Goal: Task Accomplishment & Management: Manage account settings

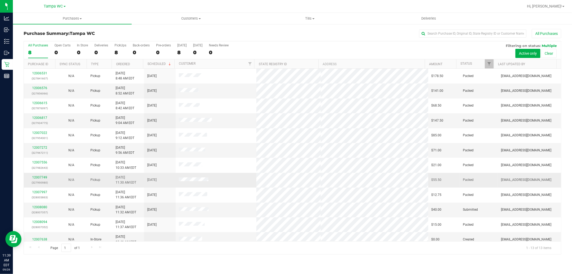
scroll to position [20, 0]
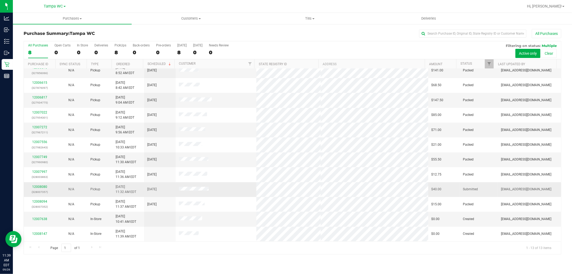
click at [46, 184] on div "12008080 (328007357)" at bounding box center [39, 189] width 25 height 10
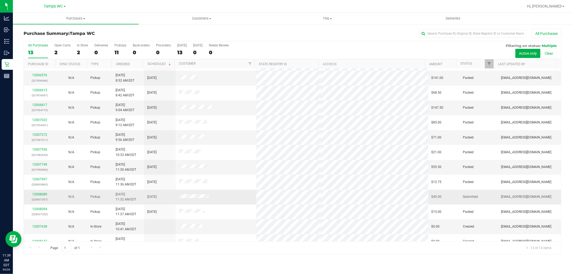
scroll to position [20, 0]
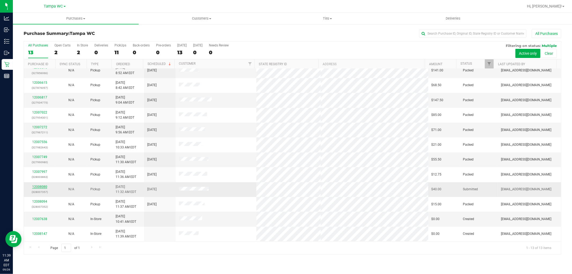
click at [37, 185] on link "12008080" at bounding box center [39, 187] width 15 height 4
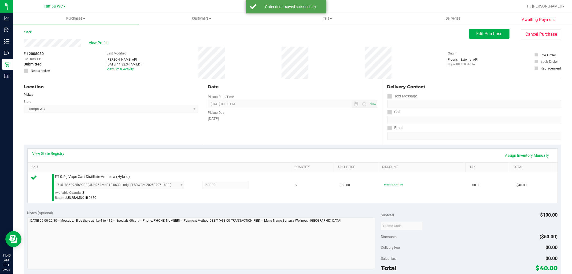
scroll to position [89, 0]
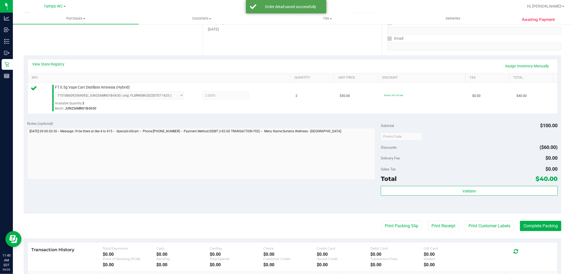
click at [483, 182] on div "Total $40.00" at bounding box center [469, 179] width 177 height 10
click at [483, 185] on div "Subtotal $100.00 Discounts ($60.00) Delivery Fee $0.00 Sales Tax $0.00 Total $4…" at bounding box center [469, 165] width 177 height 89
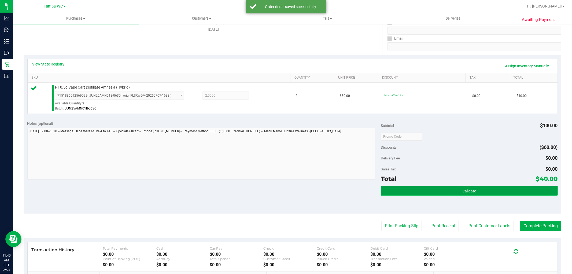
click at [483, 187] on button "Validate" at bounding box center [469, 191] width 177 height 10
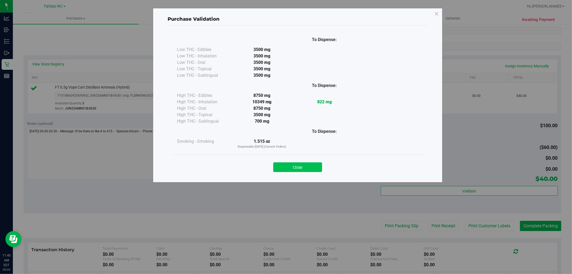
click at [306, 171] on button "Close" at bounding box center [297, 167] width 49 height 10
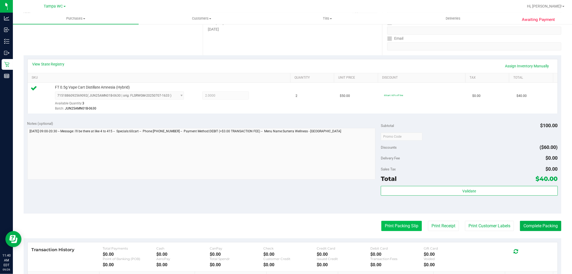
click at [401, 229] on button "Print Packing Slip" at bounding box center [401, 226] width 40 height 10
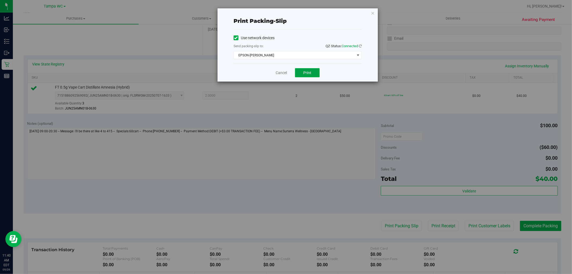
click at [318, 72] on button "Print" at bounding box center [307, 72] width 25 height 9
click at [281, 70] on link "Cancel" at bounding box center [281, 73] width 11 height 6
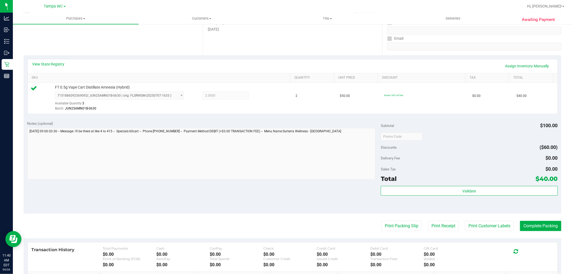
click at [445, 184] on div "Subtotal $100.00 Discounts ($60.00) Delivery Fee $0.00 Sales Tax $0.00 Total $4…" at bounding box center [469, 165] width 177 height 89
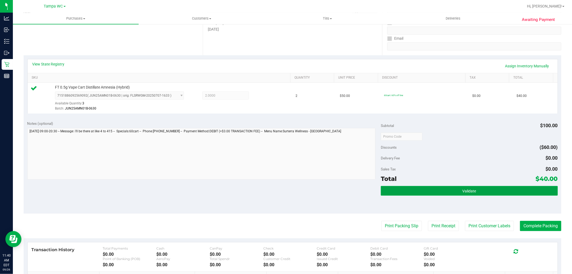
click at [446, 188] on button "Validate" at bounding box center [469, 191] width 177 height 10
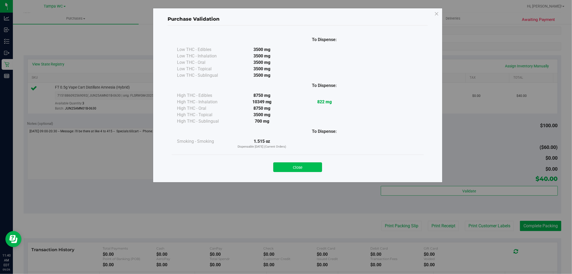
click at [295, 163] on button "Close" at bounding box center [297, 167] width 49 height 10
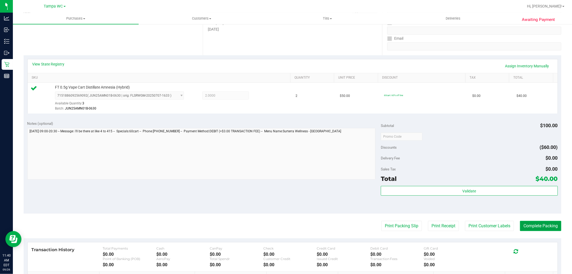
click at [547, 224] on button "Complete Packing" at bounding box center [540, 226] width 41 height 10
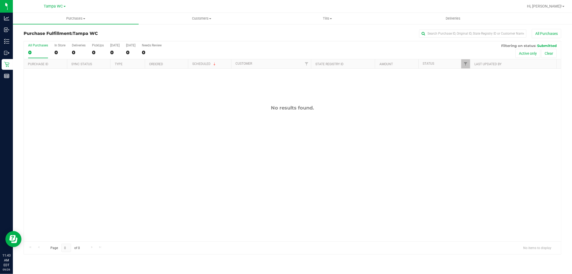
click at [182, 47] on div "All Purchases 0 In Store 0 Deliveries 0 PickUps 0 Today 0 Tomorrow 0 Needs Revi…" at bounding box center [292, 50] width 537 height 18
click at [243, 210] on div "12008209 (328013047) N/A Pickup 9/26/2025 11:45 AM EDT 9/26/2025 $25.00 Submitt…" at bounding box center [292, 155] width 537 height 172
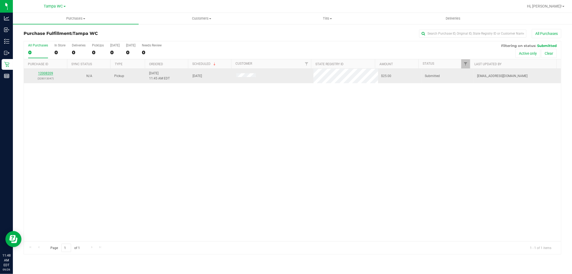
click at [46, 72] on link "12008209" at bounding box center [45, 73] width 15 height 4
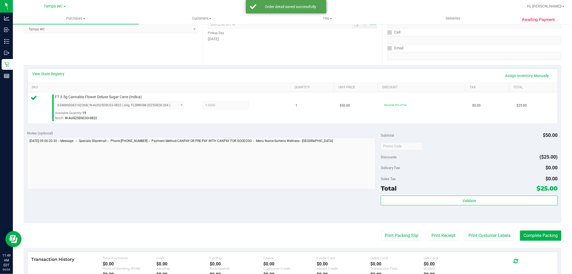
scroll to position [89, 0]
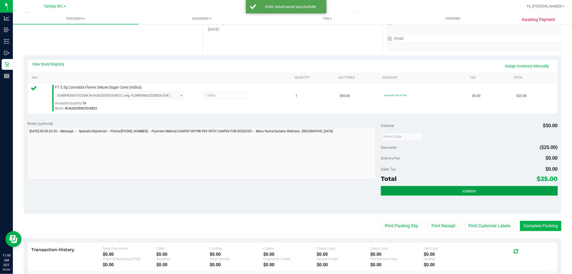
click at [484, 191] on button "Validate" at bounding box center [469, 191] width 177 height 10
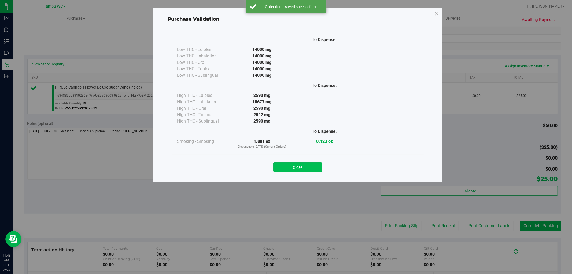
drag, startPoint x: 324, startPoint y: 160, endPoint x: 312, endPoint y: 167, distance: 13.6
click at [321, 162] on div "Close" at bounding box center [298, 165] width 244 height 13
click at [312, 167] on button "Close" at bounding box center [297, 167] width 49 height 10
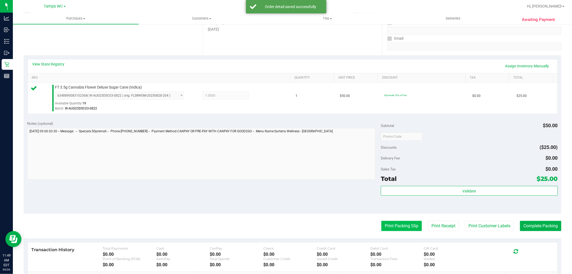
click at [395, 224] on button "Print Packing Slip" at bounding box center [401, 226] width 40 height 10
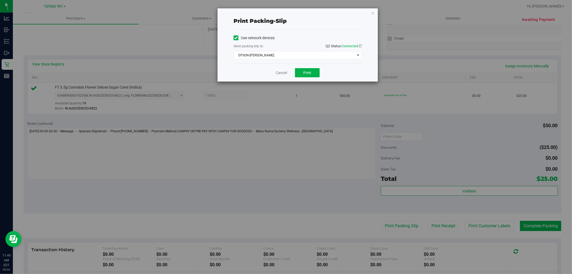
click at [305, 68] on div "Cancel Print" at bounding box center [298, 73] width 128 height 18
click at [307, 75] on button "Print" at bounding box center [307, 72] width 25 height 9
click at [282, 77] on div "Cancel Print" at bounding box center [298, 73] width 128 height 18
click at [283, 73] on link "Cancel" at bounding box center [281, 73] width 11 height 6
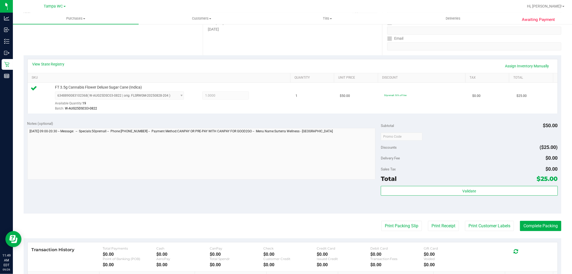
click at [499, 178] on div "Total $25.00" at bounding box center [469, 179] width 177 height 10
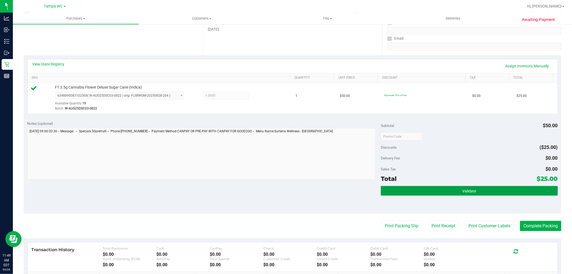
click at [467, 189] on span "Validate" at bounding box center [469, 191] width 14 height 4
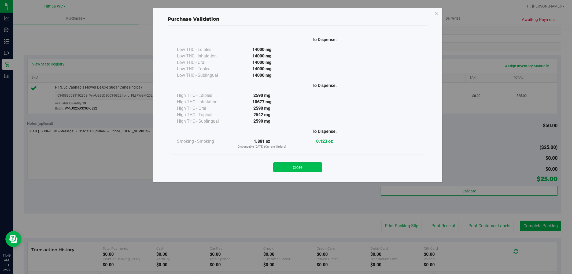
click at [311, 166] on button "Close" at bounding box center [297, 167] width 49 height 10
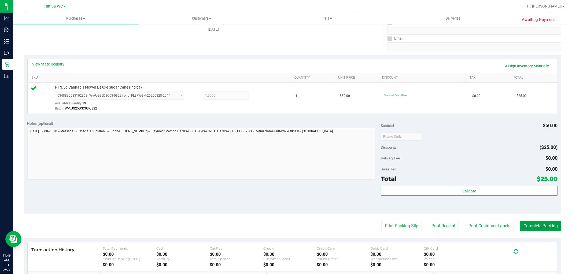
click at [546, 223] on button "Complete Packing" at bounding box center [540, 226] width 41 height 10
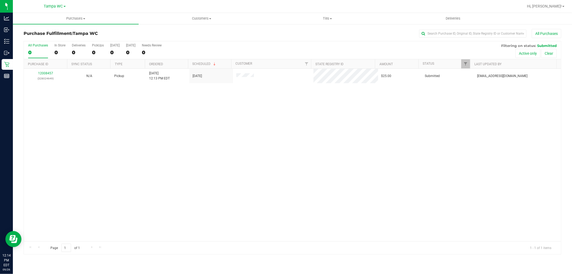
click at [184, 121] on div "12008457 (328024649) N/A Pickup 9/26/2025 12:13 PM EDT 9/26/2025 $25.00 Submitt…" at bounding box center [292, 155] width 537 height 172
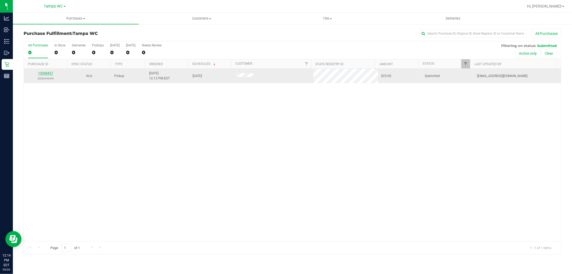
click at [44, 74] on link "12008457" at bounding box center [45, 73] width 15 height 4
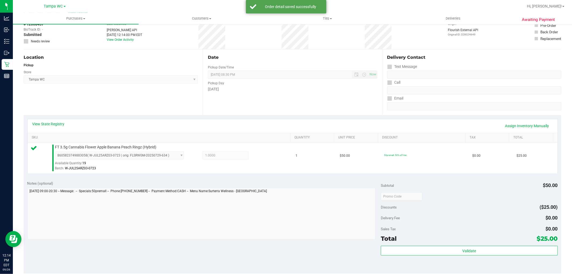
scroll to position [89, 0]
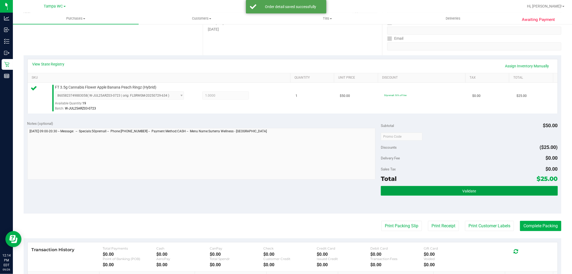
click at [449, 191] on button "Validate" at bounding box center [469, 191] width 177 height 10
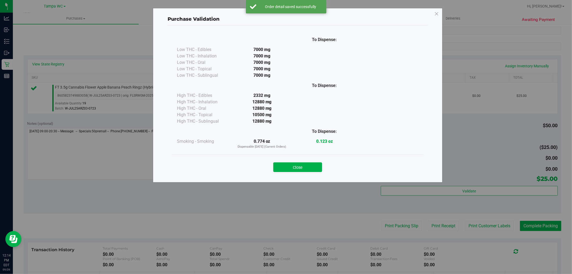
click at [286, 172] on div "Close" at bounding box center [298, 165] width 252 height 22
click at [288, 167] on button "Close" at bounding box center [297, 167] width 49 height 10
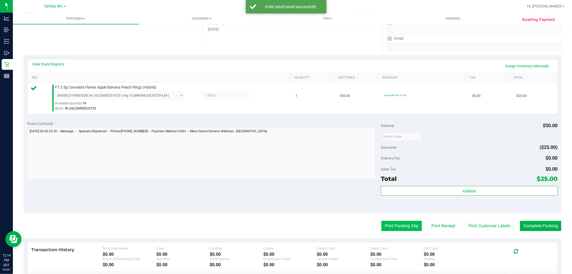
click at [391, 225] on button "Print Packing Slip" at bounding box center [401, 226] width 40 height 10
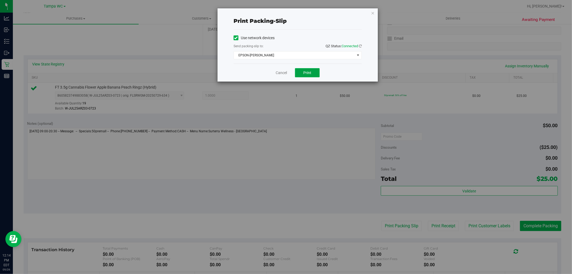
click at [307, 75] on button "Print" at bounding box center [307, 72] width 25 height 9
click at [278, 75] on link "Cancel" at bounding box center [281, 73] width 11 height 6
click at [278, 74] on th "SKU" at bounding box center [159, 78] width 263 height 10
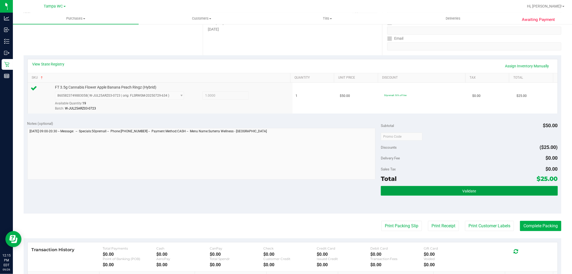
click at [484, 192] on button "Validate" at bounding box center [469, 191] width 177 height 10
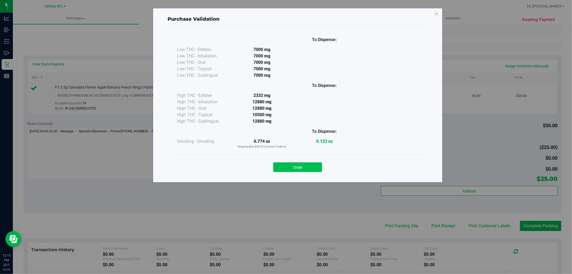
click at [299, 169] on button "Close" at bounding box center [297, 167] width 49 height 10
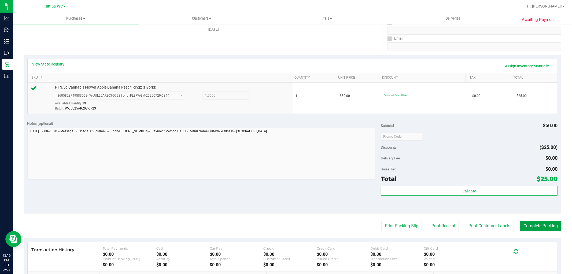
click at [526, 224] on button "Complete Packing" at bounding box center [540, 226] width 41 height 10
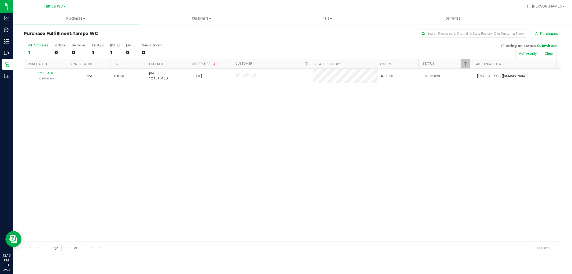
click at [461, 231] on div "12008468 (328016028) N/A Pickup 9/26/2025 12:15 PM EDT 9/26/2025 $130.00 Submit…" at bounding box center [292, 155] width 537 height 172
drag, startPoint x: 168, startPoint y: 199, endPoint x: 129, endPoint y: 138, distance: 72.6
click at [168, 199] on div "12008468 (328016028) N/A Pickup 9/26/2025 12:15 PM EDT 9/26/2025 $130.00 Submit…" at bounding box center [292, 155] width 537 height 172
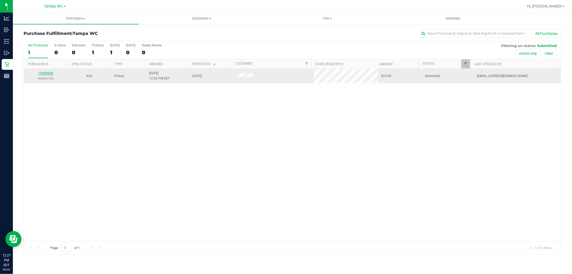
click at [49, 73] on link "12008558" at bounding box center [45, 73] width 15 height 4
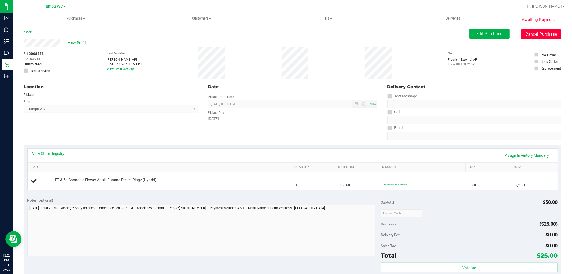
click at [541, 34] on button "Cancel Purchase" at bounding box center [541, 34] width 40 height 10
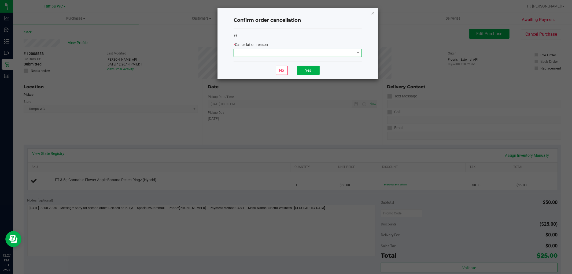
click at [342, 51] on span at bounding box center [294, 53] width 121 height 8
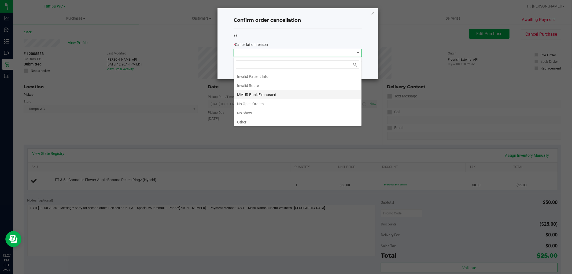
scroll to position [38, 0]
click at [253, 101] on li "Other" at bounding box center [298, 102] width 128 height 9
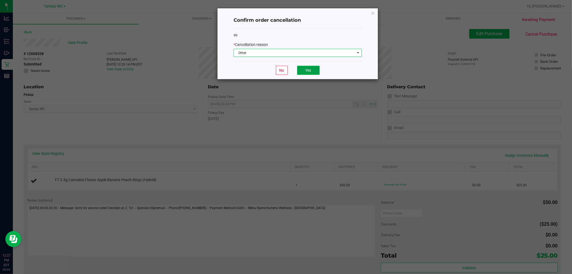
click at [303, 66] on button "Yes" at bounding box center [308, 70] width 23 height 9
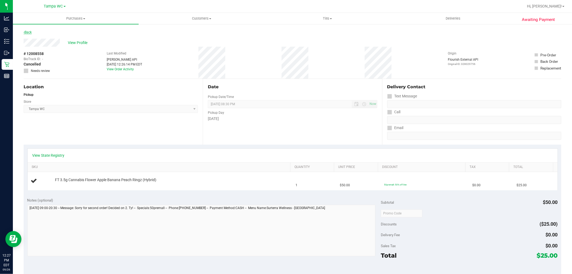
click at [31, 30] on link "Back" at bounding box center [28, 32] width 8 height 4
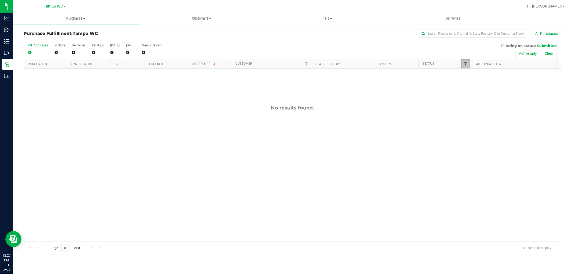
click at [467, 62] on span "Filter" at bounding box center [465, 64] width 4 height 4
click at [507, 154] on button "Clear" at bounding box center [507, 158] width 26 height 12
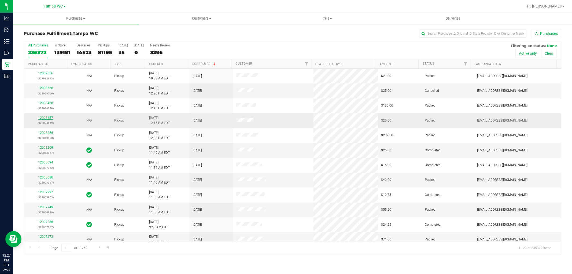
click at [46, 117] on link "12008457" at bounding box center [45, 118] width 15 height 4
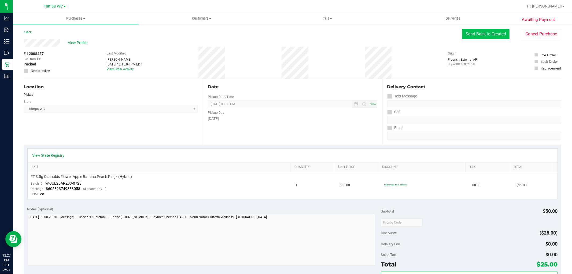
click at [487, 36] on button "Send Back to Created" at bounding box center [485, 34] width 47 height 10
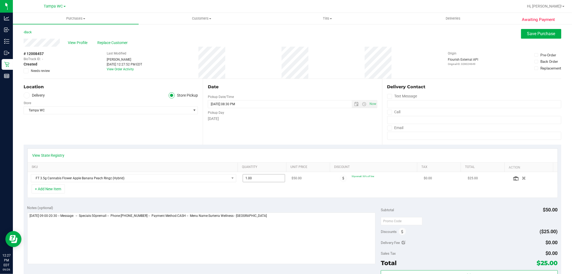
click at [253, 177] on span "1.00 1" at bounding box center [264, 178] width 42 height 8
type input "2"
type input "2.00"
click at [251, 202] on div "Notes (optional) Subtotal $50.00 Discounts ($25.00) Delivery Fee $0.00 Sales Ta…" at bounding box center [293, 249] width 538 height 97
click at [530, 35] on span "Save Purchase" at bounding box center [541, 33] width 28 height 5
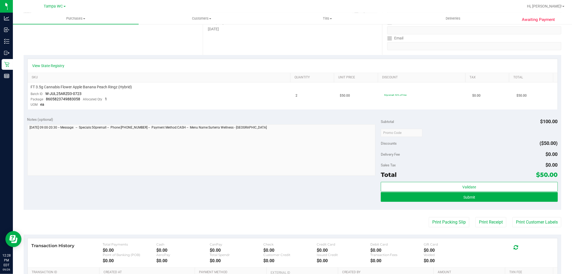
scroll to position [149, 0]
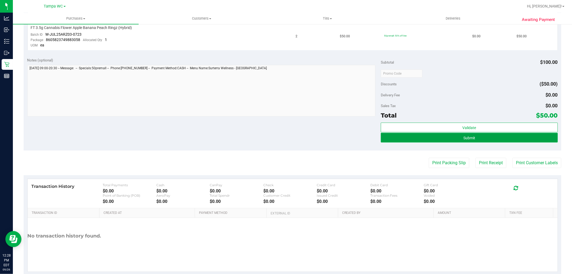
click at [456, 141] on button "Submit" at bounding box center [469, 138] width 177 height 10
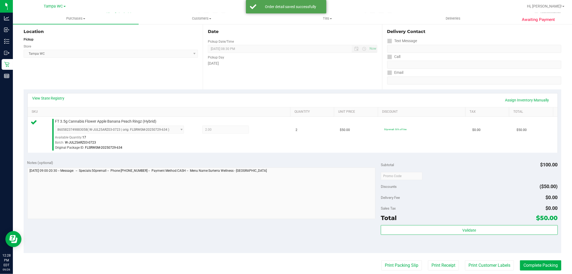
scroll to position [119, 0]
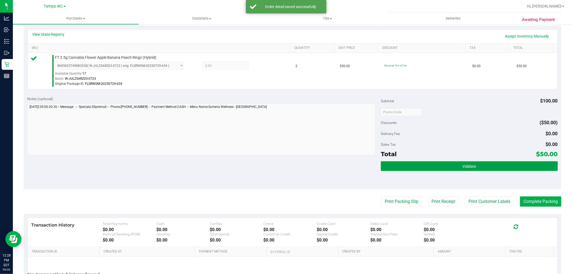
click at [451, 168] on button "Validate" at bounding box center [469, 166] width 177 height 10
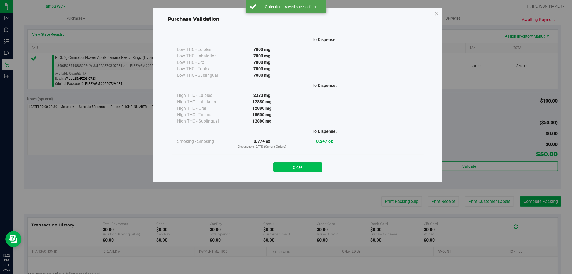
click at [302, 165] on button "Close" at bounding box center [297, 167] width 49 height 10
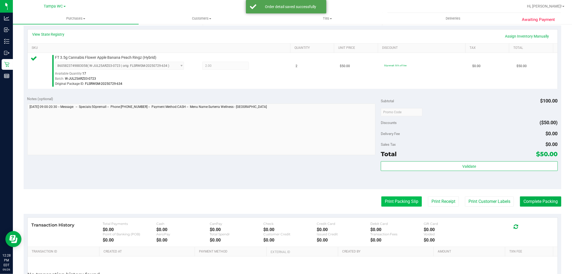
click at [407, 201] on button "Print Packing Slip" at bounding box center [401, 201] width 40 height 10
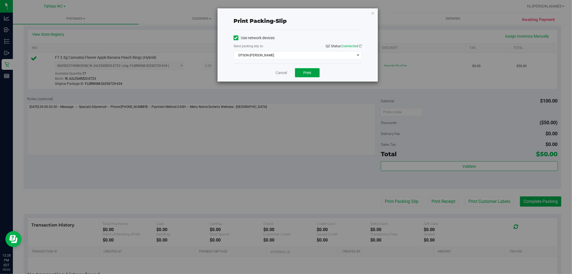
click at [310, 73] on span "Print" at bounding box center [307, 73] width 8 height 4
click at [277, 72] on link "Cancel" at bounding box center [281, 73] width 11 height 6
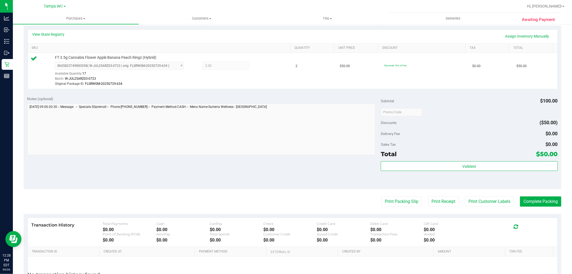
click at [429, 172] on div "Validate" at bounding box center [469, 173] width 177 height 24
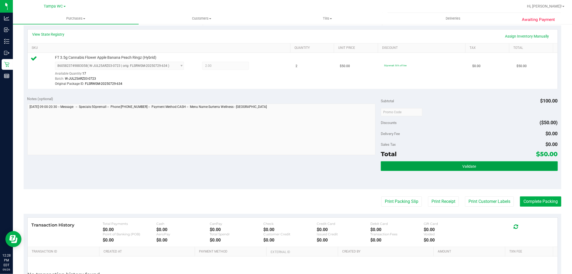
click at [433, 169] on button "Validate" at bounding box center [469, 166] width 177 height 10
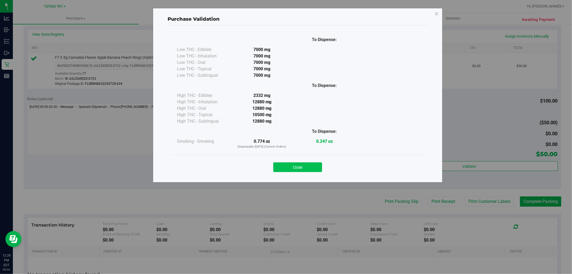
click at [312, 165] on button "Close" at bounding box center [297, 167] width 49 height 10
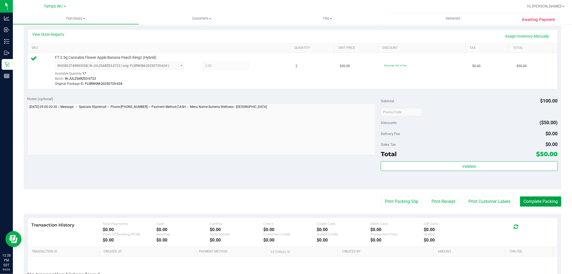
click at [536, 196] on button "Complete Packing" at bounding box center [540, 201] width 41 height 10
